Goal: Task Accomplishment & Management: Complete application form

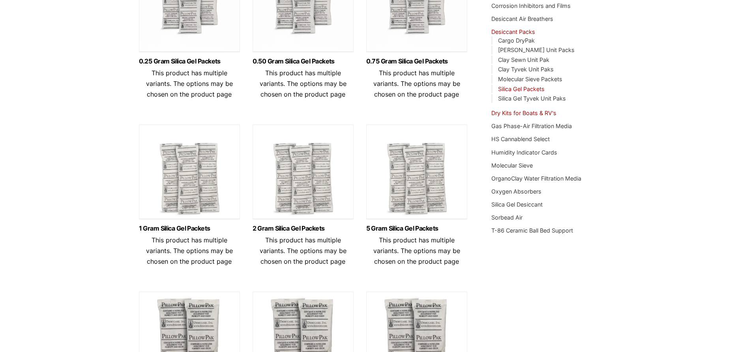
scroll to position [158, 0]
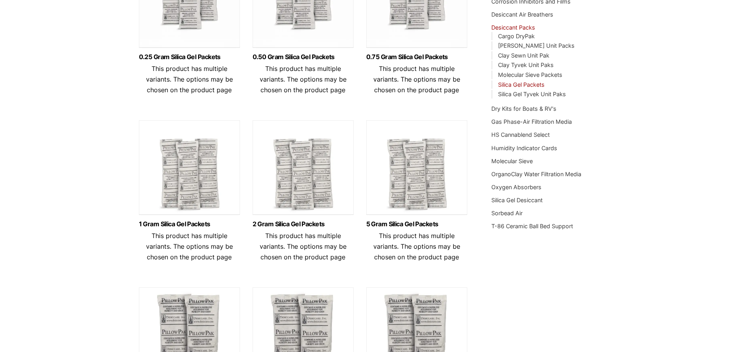
click at [191, 202] on img at bounding box center [189, 169] width 101 height 99
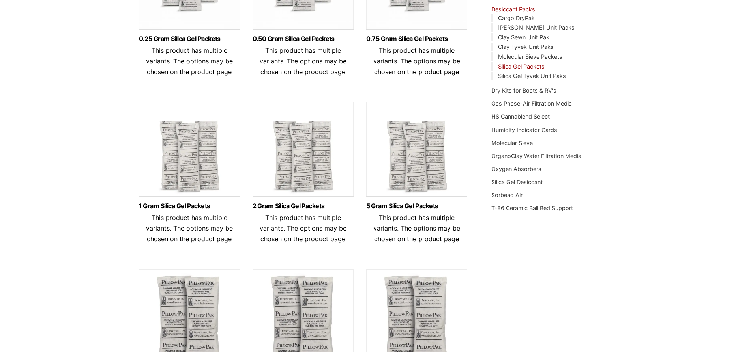
scroll to position [175, 0]
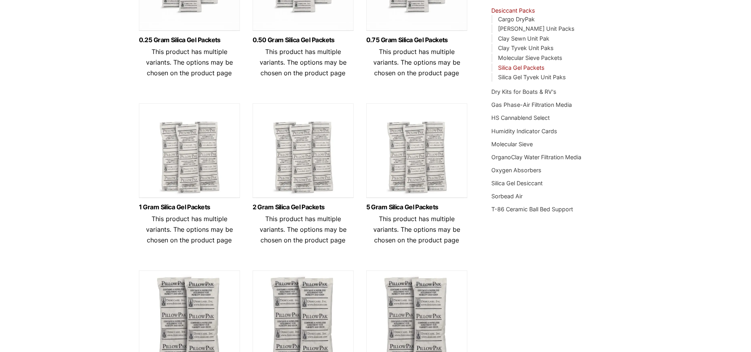
click at [194, 163] on img at bounding box center [189, 152] width 101 height 99
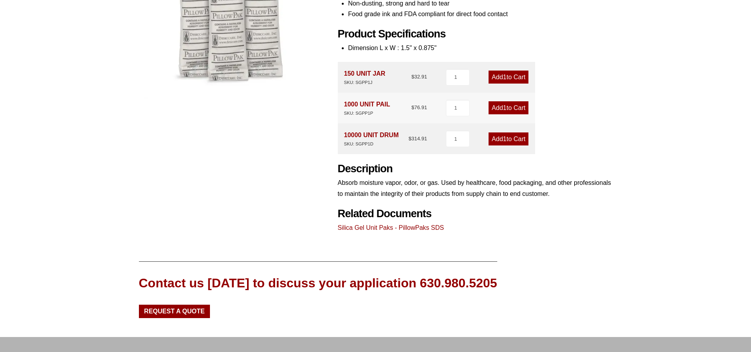
scroll to position [269, 0]
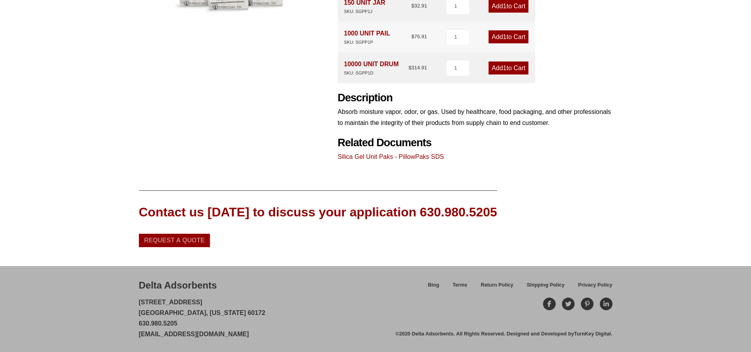
click at [163, 240] on span "Request a Quote" at bounding box center [174, 241] width 61 height 6
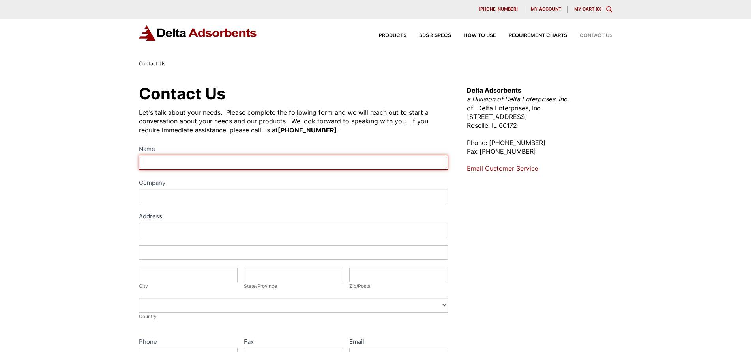
click at [163, 158] on input "Name" at bounding box center [293, 162] width 309 height 15
type input "Tenika Glover"
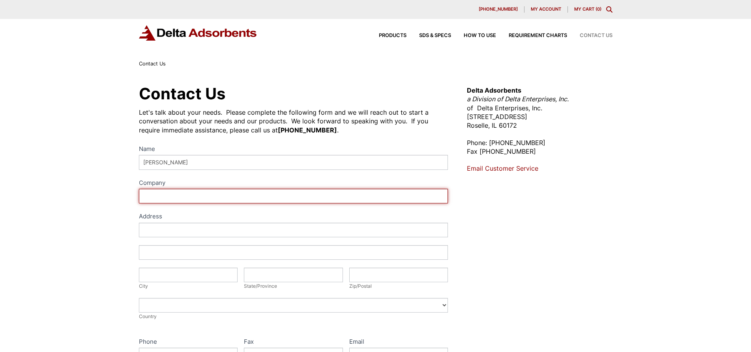
click at [155, 192] on input "Company" at bounding box center [293, 196] width 309 height 15
type input "NWI"
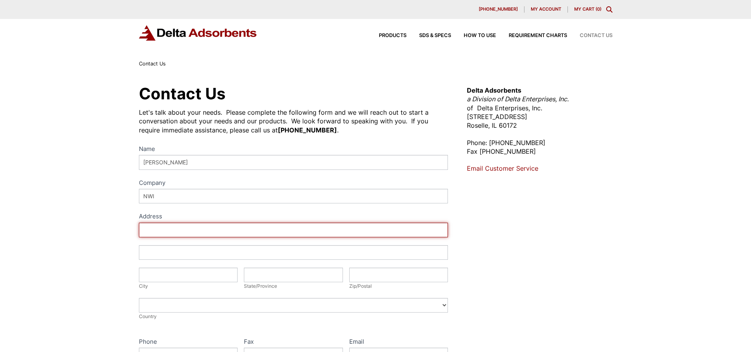
click at [161, 228] on input "Address" at bounding box center [293, 230] width 309 height 15
type input "1300 NE 48th Ave; Suite 1300"
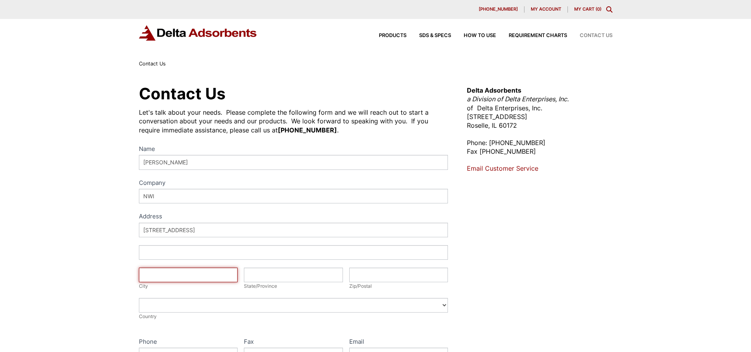
type input "Hillsboro"
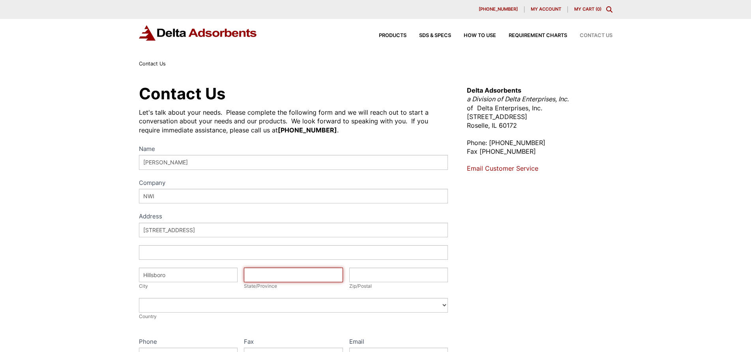
type input "OREGON"
type input "97124"
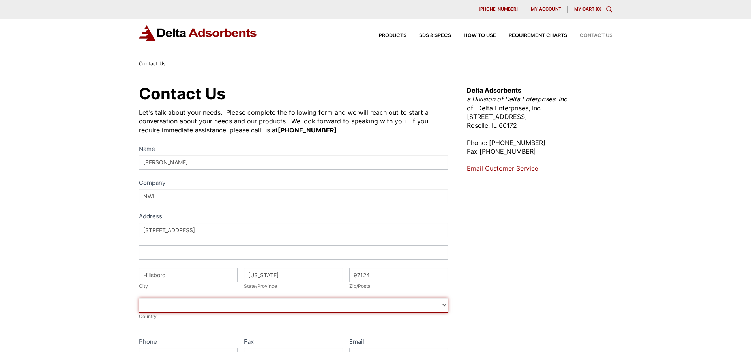
select select "United States"
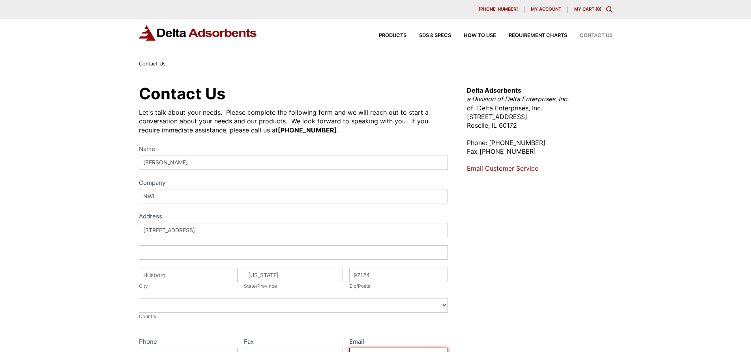
type input "tglover@nwinnovative.com"
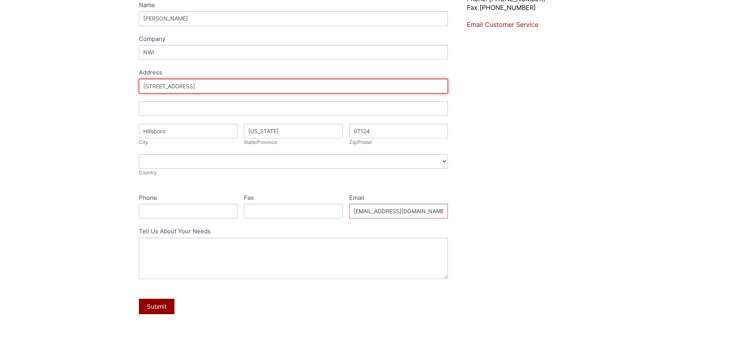
scroll to position [158, 0]
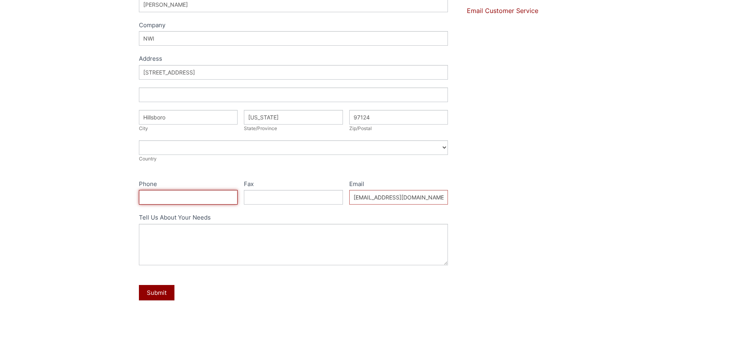
click at [183, 199] on input "Phone" at bounding box center [188, 197] width 99 height 15
type input "9714278904"
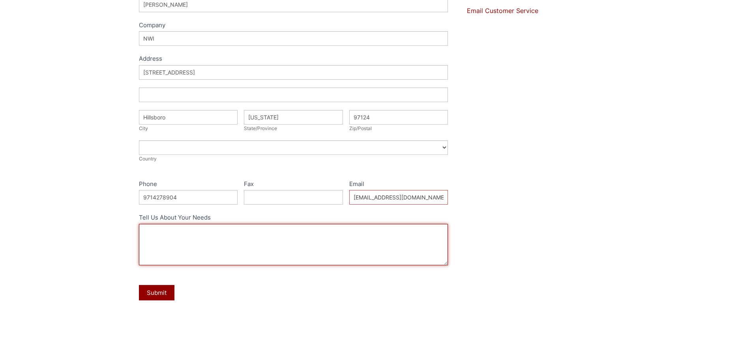
click at [163, 238] on textarea "Tell Us About Your Needs" at bounding box center [293, 244] width 309 height 41
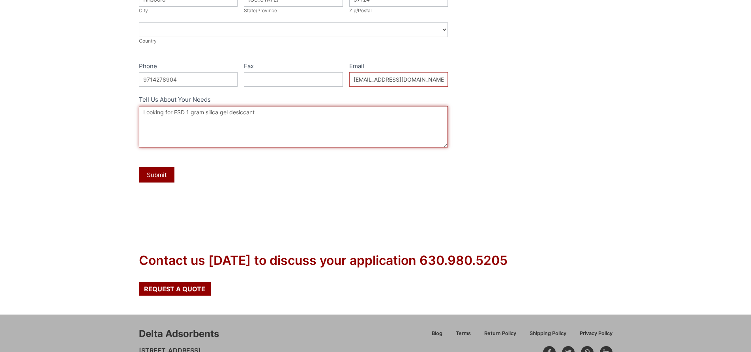
scroll to position [276, 0]
type textarea "Looking for ESD 1 gram silica gel desiccant . This will be Used in packaging of…"
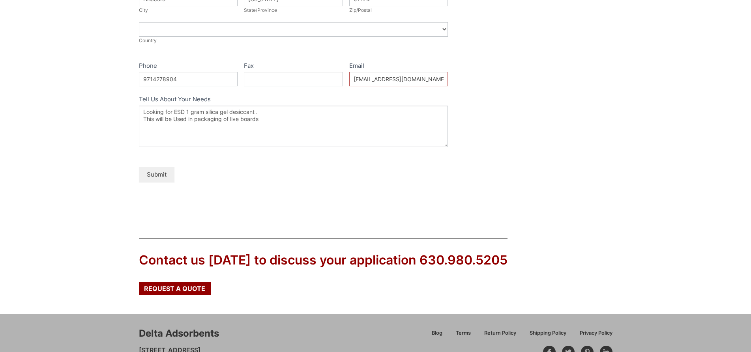
click at [165, 176] on button "Submit" at bounding box center [157, 174] width 36 height 15
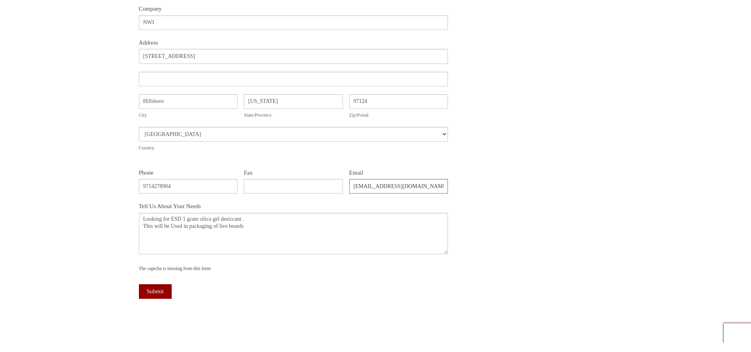
scroll to position [237, 0]
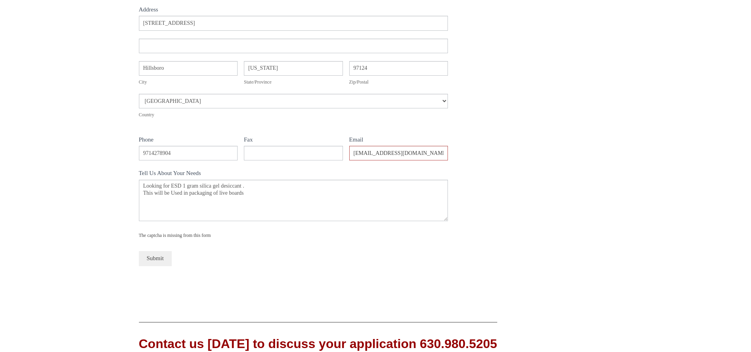
click at [151, 258] on button "Submit" at bounding box center [155, 258] width 33 height 15
